Goal: Transaction & Acquisition: Purchase product/service

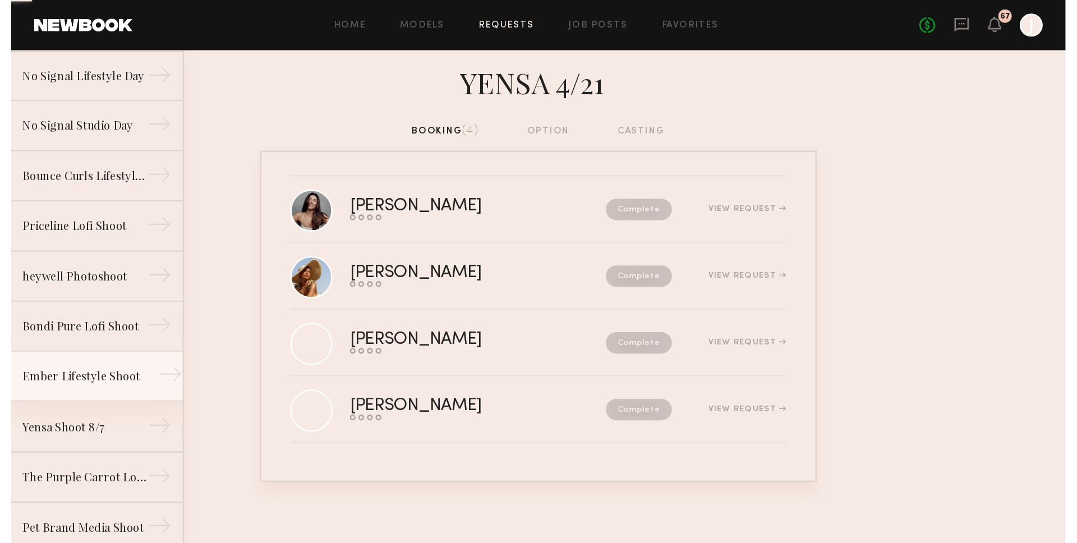
scroll to position [225, 0]
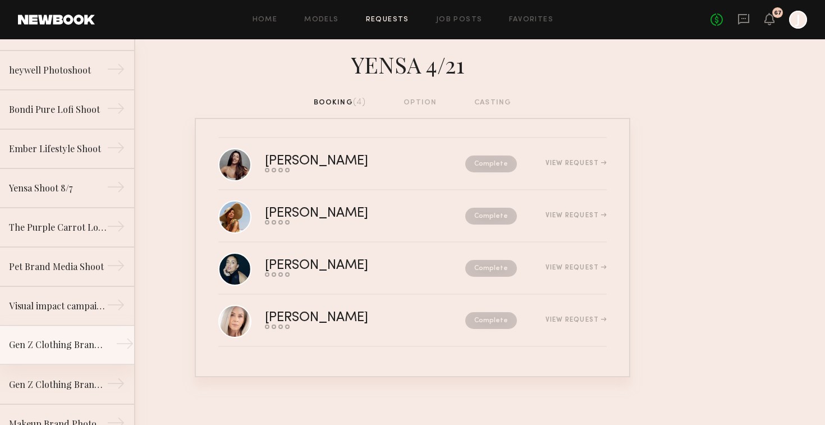
click at [27, 364] on link "Gen Z Clothing Brand Lifestyle Shoot →" at bounding box center [67, 344] width 134 height 39
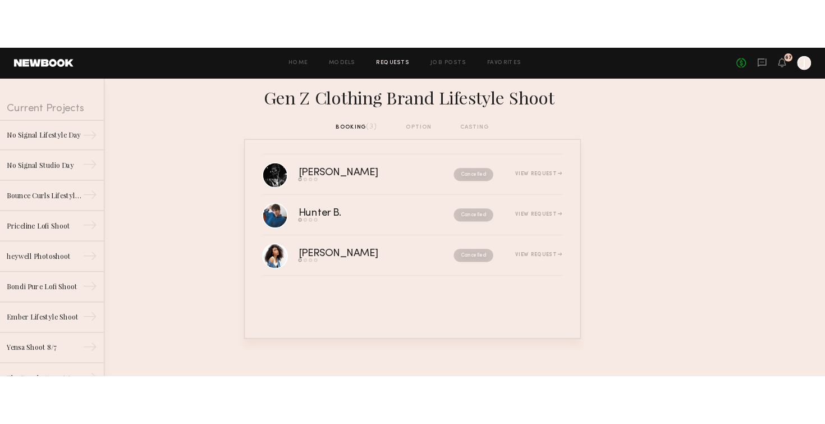
scroll to position [26, 0]
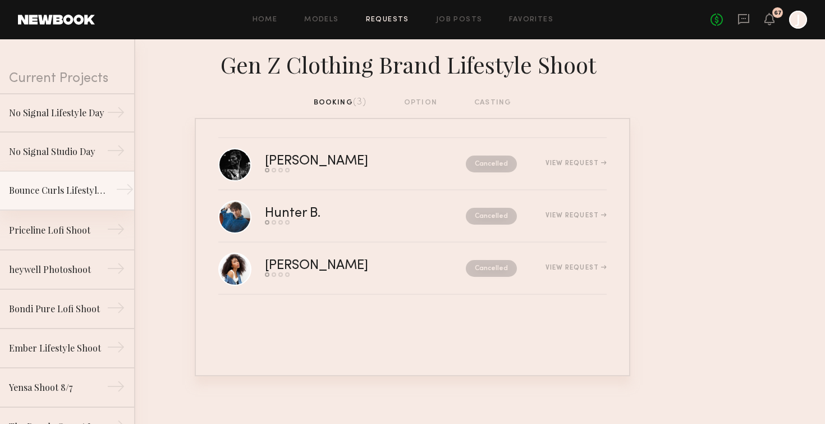
click at [79, 194] on div "Bounce Curls Lifestyle Shoot" at bounding box center [58, 189] width 98 height 13
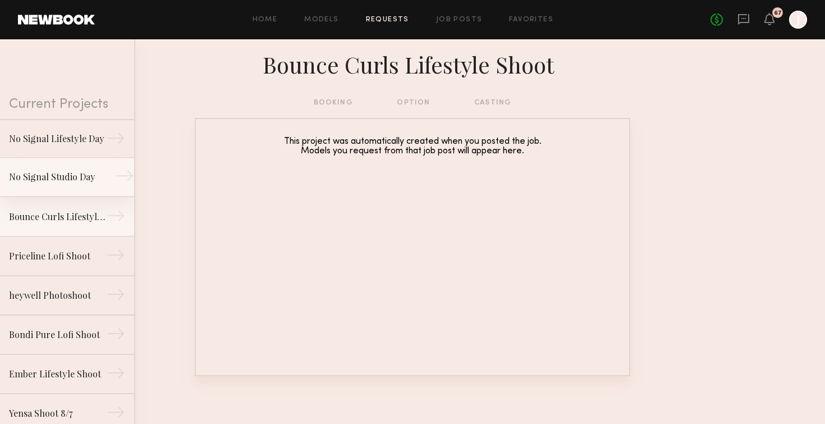
click at [76, 189] on link "No Signal Studio Day →" at bounding box center [67, 177] width 134 height 39
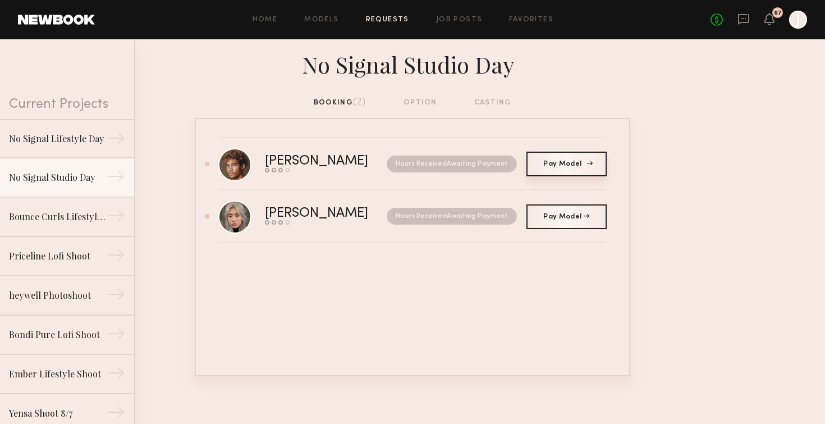
click at [571, 162] on span "Pay Model" at bounding box center [566, 163] width 46 height 7
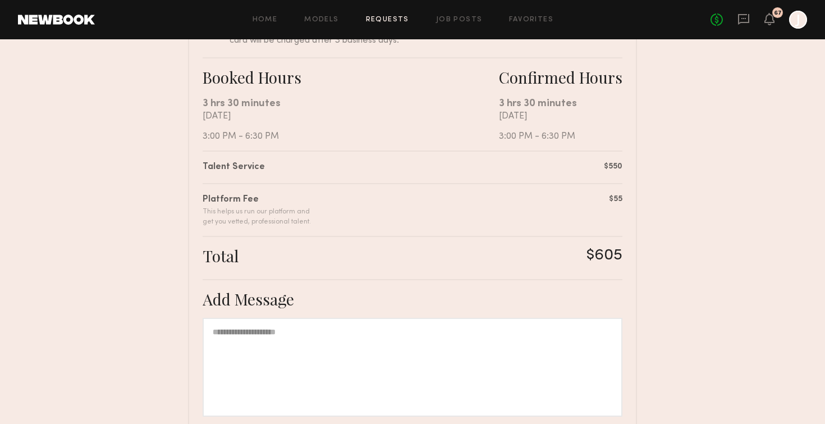
scroll to position [293, 0]
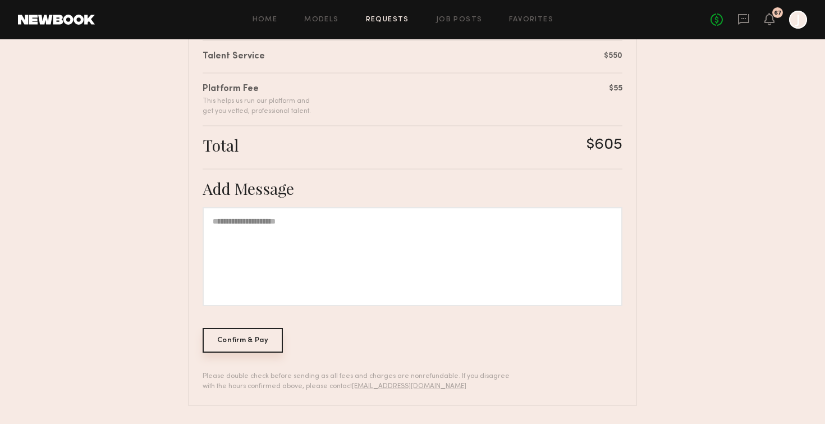
click at [258, 340] on div "Confirm & Pay" at bounding box center [243, 340] width 80 height 25
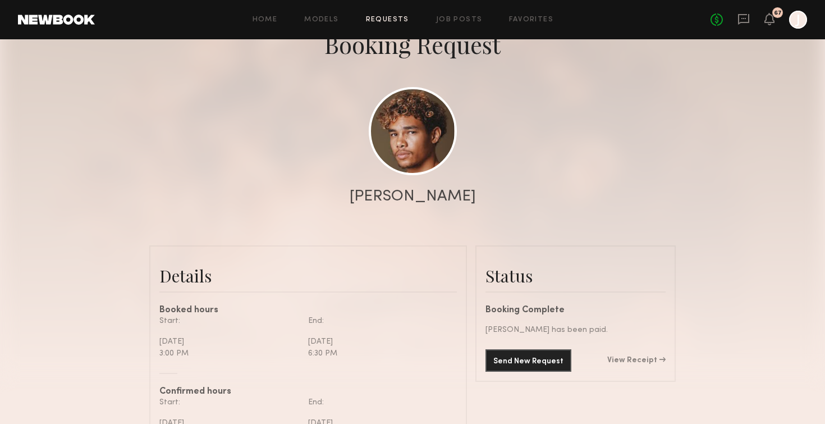
scroll to position [189, 0]
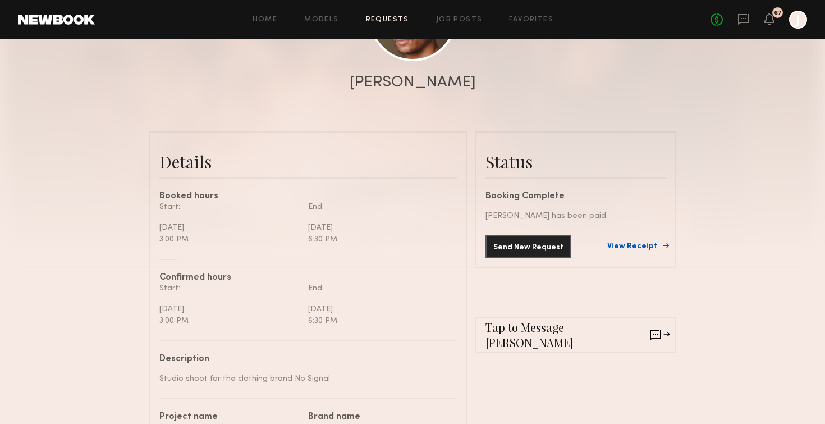
click at [631, 247] on link "View Receipt" at bounding box center [636, 246] width 58 height 8
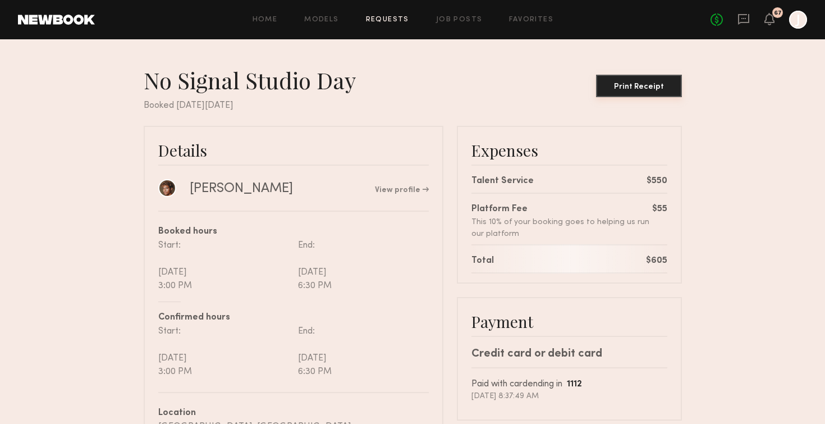
click at [627, 79] on button "Print Receipt" at bounding box center [639, 86] width 86 height 22
click at [388, 20] on link "Requests" at bounding box center [387, 19] width 43 height 7
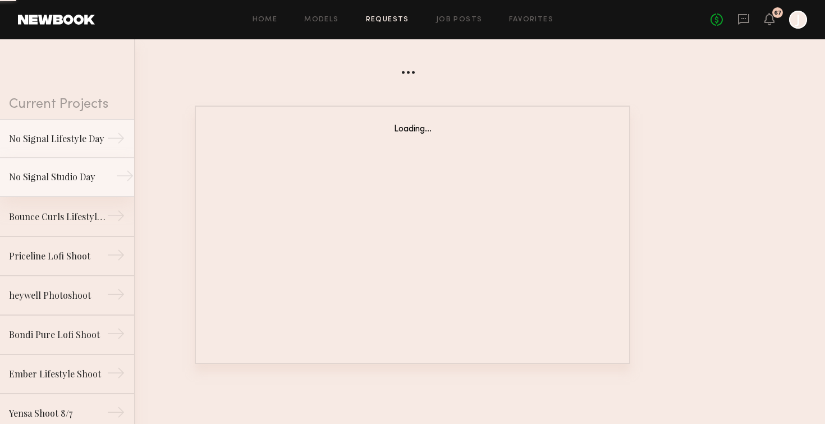
click at [84, 186] on link "No Signal Studio Day →" at bounding box center [67, 177] width 134 height 39
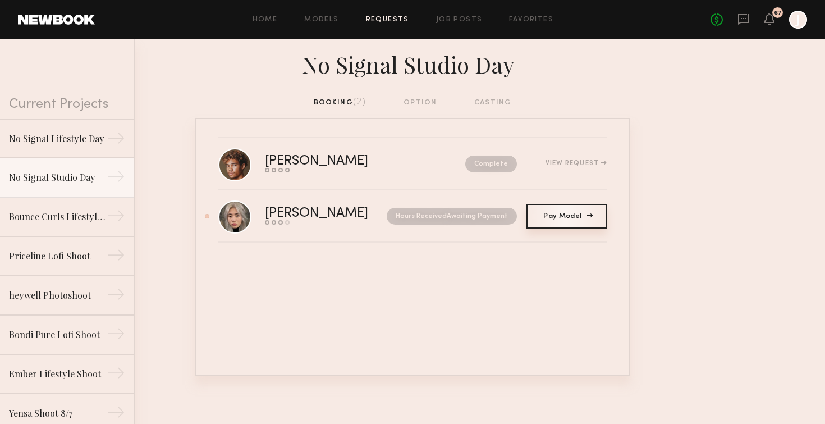
click at [566, 214] on span "Pay Model" at bounding box center [566, 216] width 46 height 7
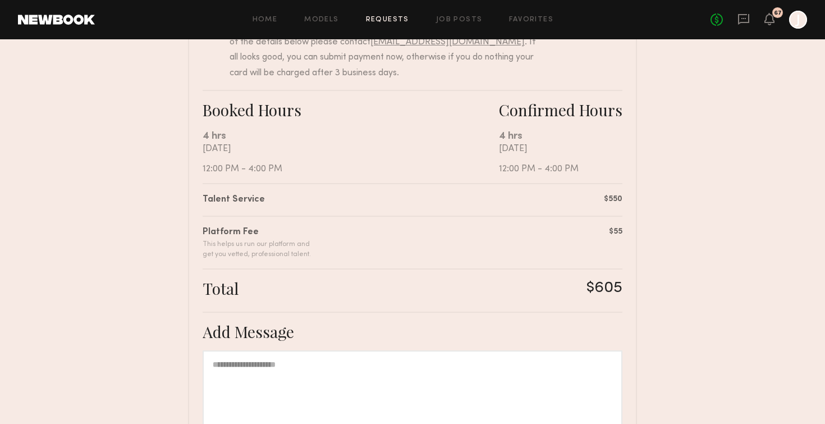
scroll to position [293, 0]
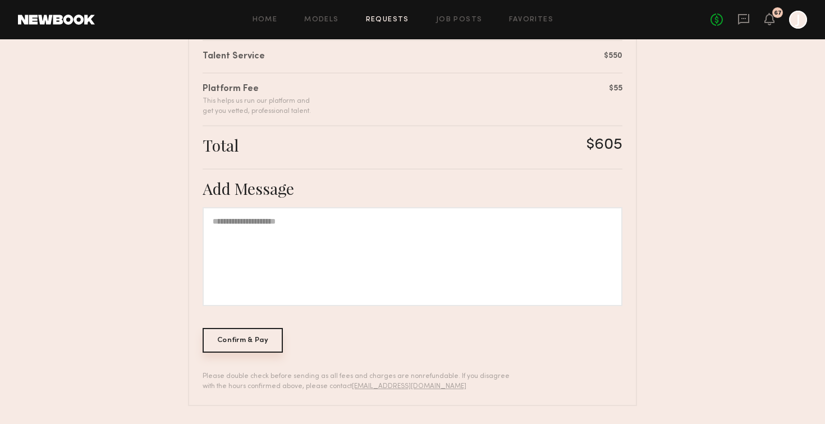
click at [235, 346] on div "Confirm & Pay" at bounding box center [243, 340] width 80 height 25
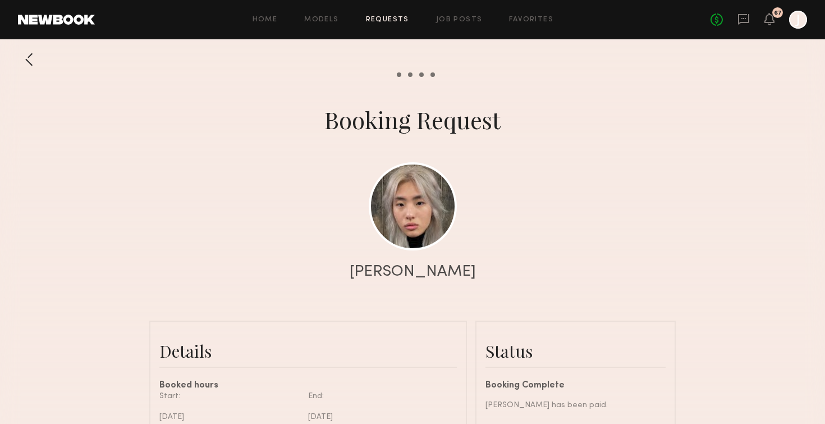
scroll to position [157, 0]
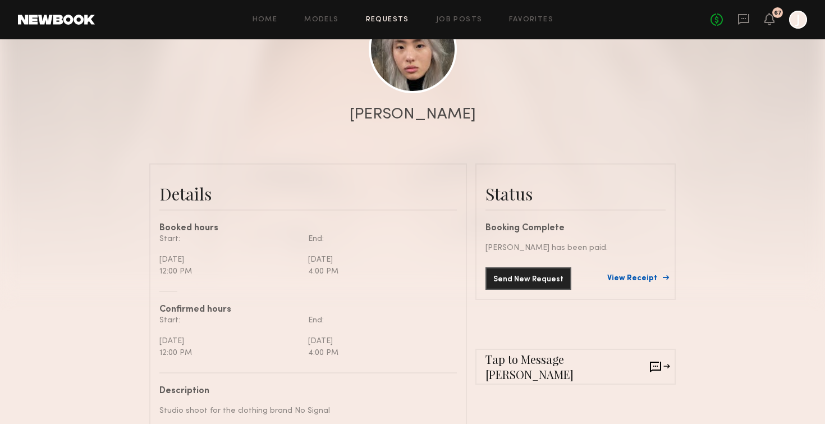
click at [664, 277] on link "View Receipt" at bounding box center [636, 278] width 58 height 8
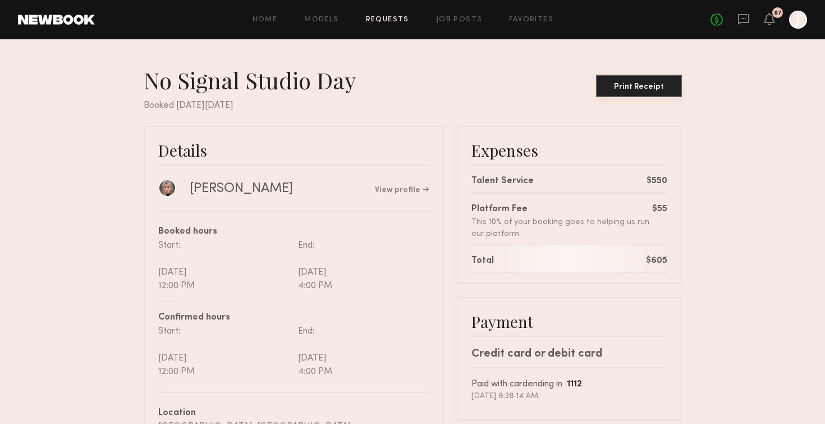
click at [630, 86] on div "Print Receipt" at bounding box center [638, 87] width 77 height 8
click at [394, 17] on link "Requests" at bounding box center [387, 19] width 43 height 7
